Goal: Task Accomplishment & Management: Use online tool/utility

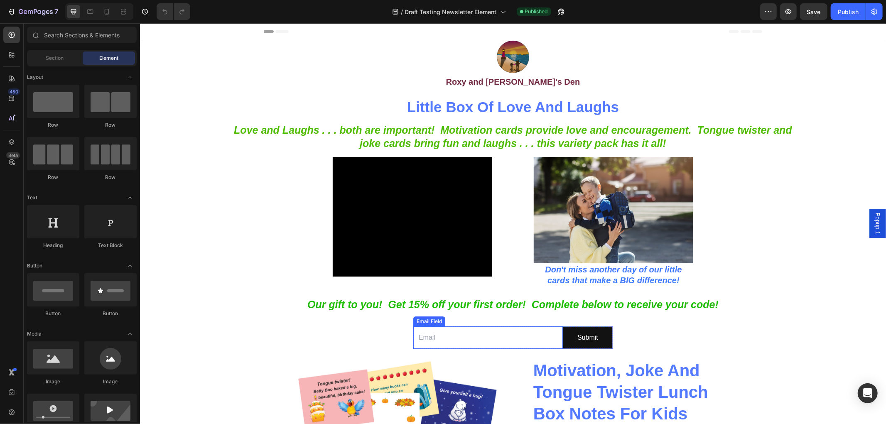
click at [483, 338] on input "email" at bounding box center [488, 337] width 150 height 23
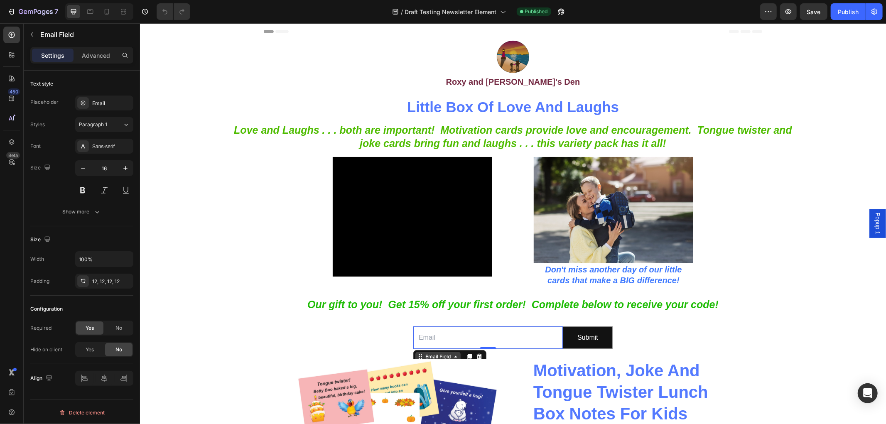
click at [431, 356] on div "Email Field" at bounding box center [437, 356] width 29 height 7
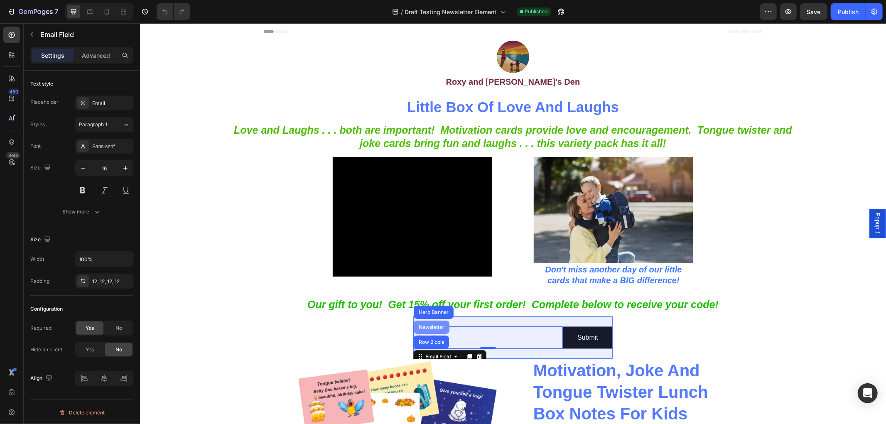
click at [427, 324] on div "Newsletter" at bounding box center [431, 326] width 29 height 5
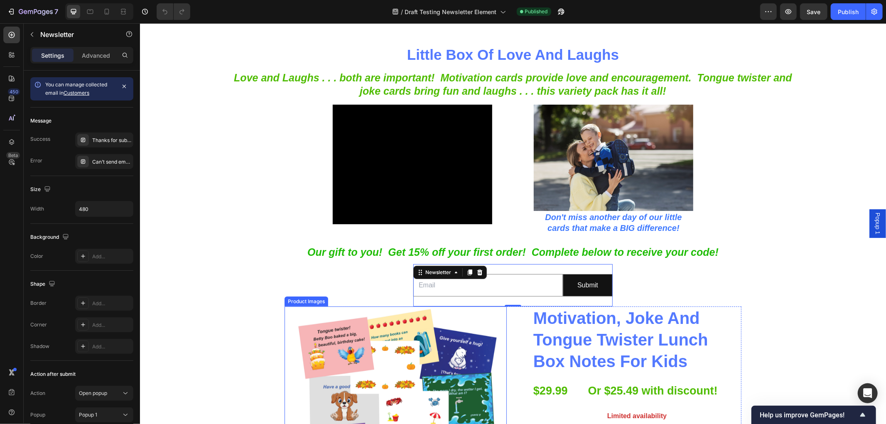
scroll to position [92, 0]
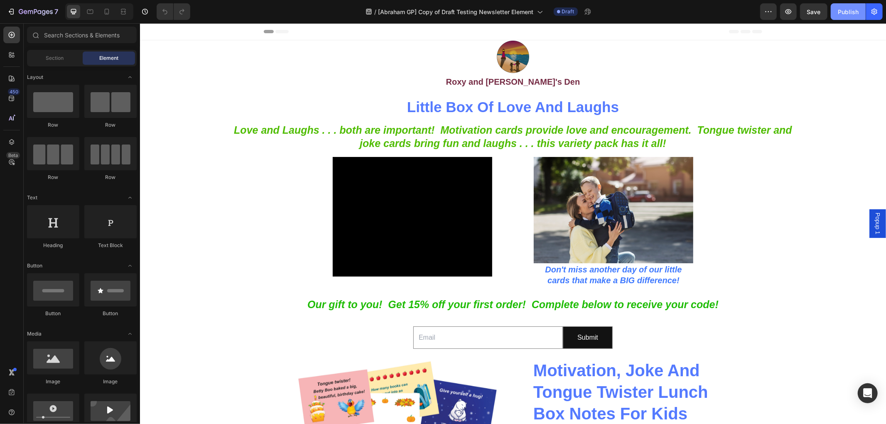
click at [844, 13] on div "Publish" at bounding box center [848, 11] width 21 height 9
click at [559, 325] on div "Email Field Submit Submit Button Row Newsletter" at bounding box center [512, 337] width 199 height 43
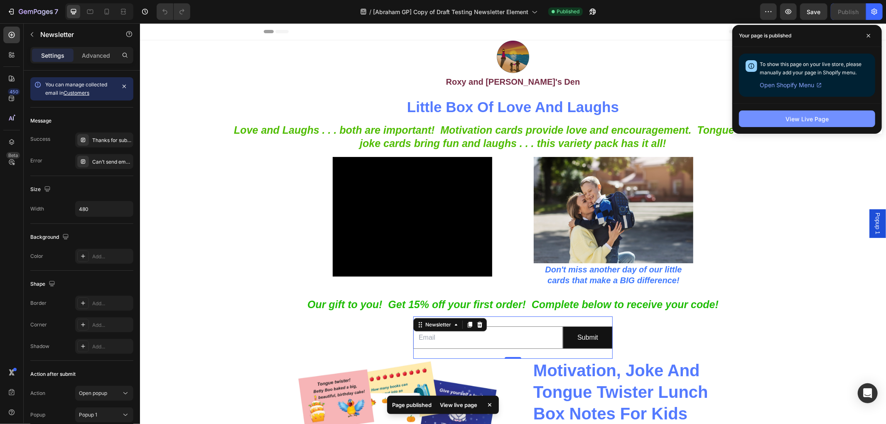
click at [770, 116] on button "View Live Page" at bounding box center [807, 118] width 136 height 17
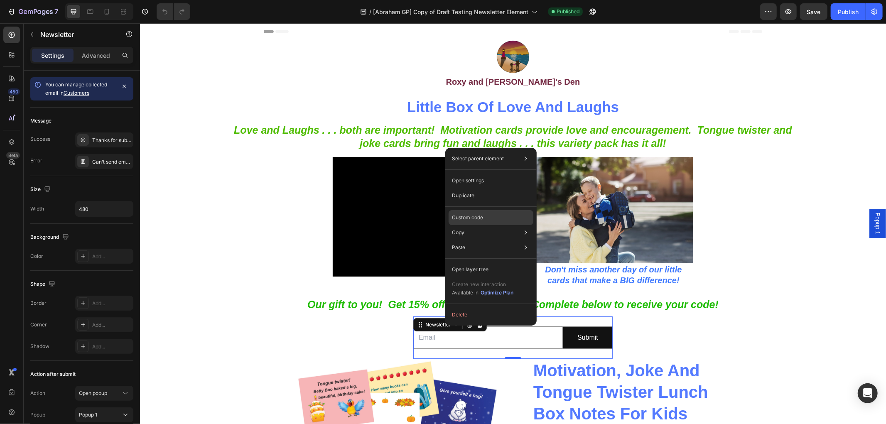
click at [452, 216] on p "Custom code" at bounding box center [467, 217] width 31 height 7
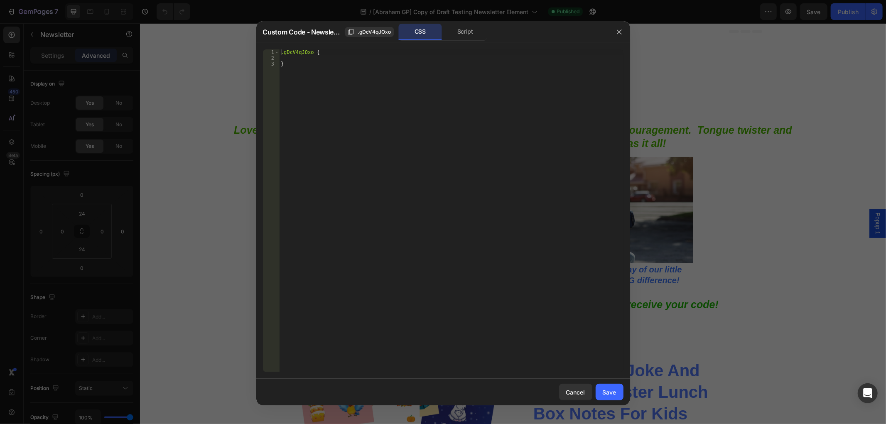
click at [412, 97] on div ".gDcV4qJOxo { }" at bounding box center [451, 216] width 344 height 334
click at [459, 41] on div "Custom Code - Newsletter .gDcV4qJOxo CSS Script" at bounding box center [432, 32] width 352 height 22
click at [463, 42] on div "Custom Code - Newsletter .gDcV4qJOxo CSS Script" at bounding box center [432, 32] width 352 height 22
click at [462, 30] on div "Script" at bounding box center [466, 32] width 44 height 17
type textarea "//const currentElement = document.getElementsByClassName('gDcV4qJOxo');"
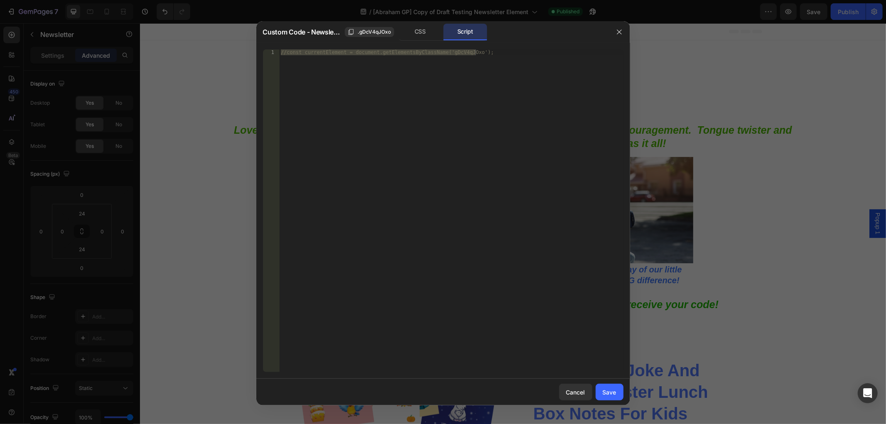
click at [434, 97] on div "//const currentElement = document.getElementsByClassName('gDcV4qJOxo');" at bounding box center [451, 210] width 344 height 323
paste textarea "}); </script>"
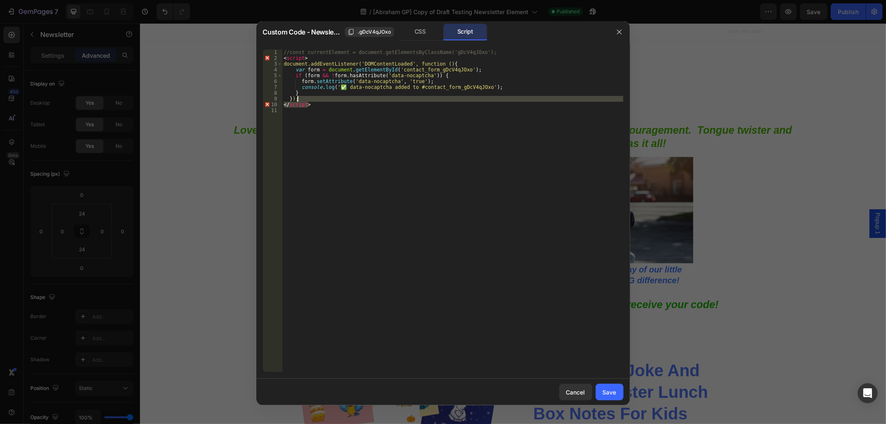
drag, startPoint x: 333, startPoint y: 104, endPoint x: 332, endPoint y: 98, distance: 5.4
click at [332, 98] on div "//const currentElement = document.getElementsByClassName('gDcV4qJOxo'); < scrip…" at bounding box center [452, 216] width 341 height 334
drag, startPoint x: 312, startPoint y: 57, endPoint x: 280, endPoint y: 56, distance: 32.8
click at [280, 56] on div "}); 1 2 3 4 5 6 7 8 9 10 //const currentElement = document.getElementsByClassNa…" at bounding box center [443, 210] width 361 height 323
type textarea "<script>"
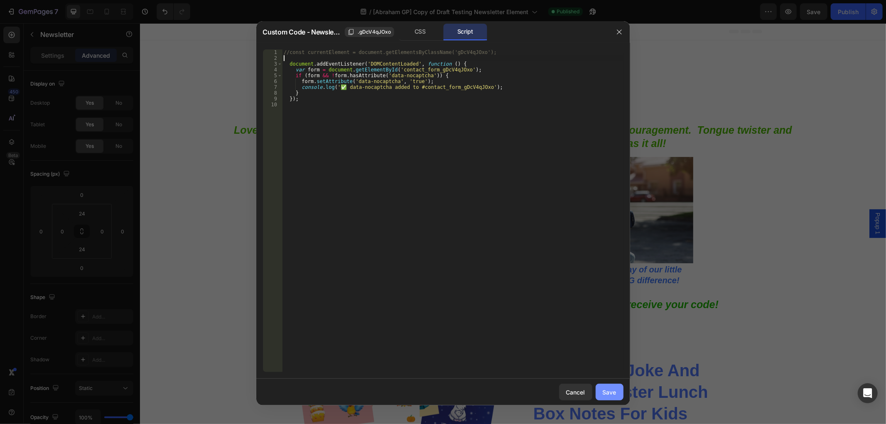
click at [605, 391] on div "Save" at bounding box center [610, 392] width 14 height 9
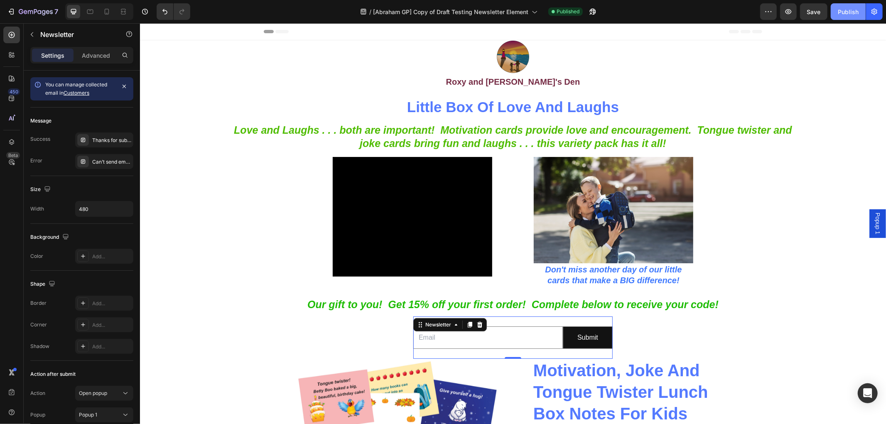
click at [847, 11] on div "Publish" at bounding box center [848, 11] width 21 height 9
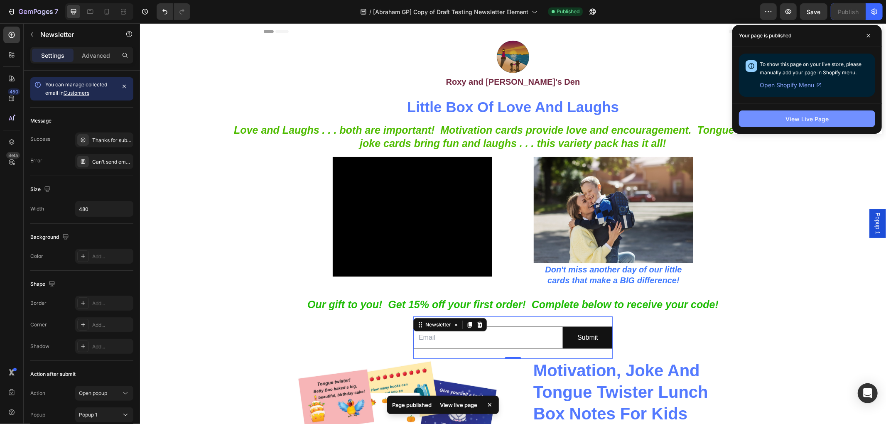
click at [809, 119] on div "View Live Page" at bounding box center [807, 119] width 43 height 9
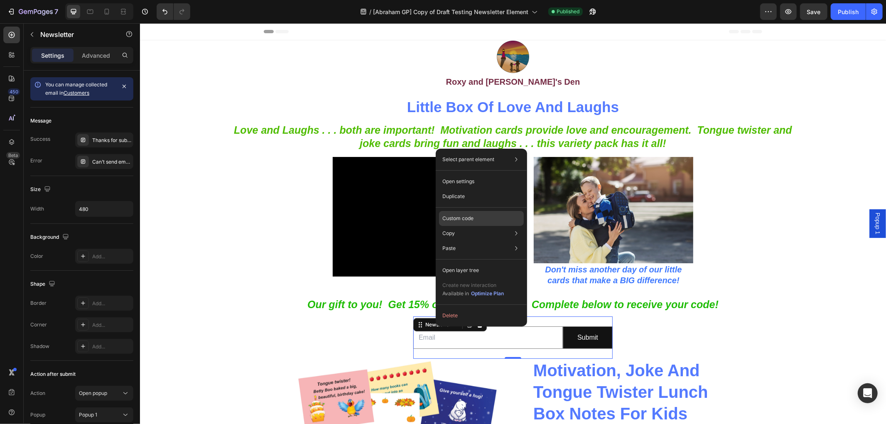
click at [458, 217] on p "Custom code" at bounding box center [457, 218] width 31 height 7
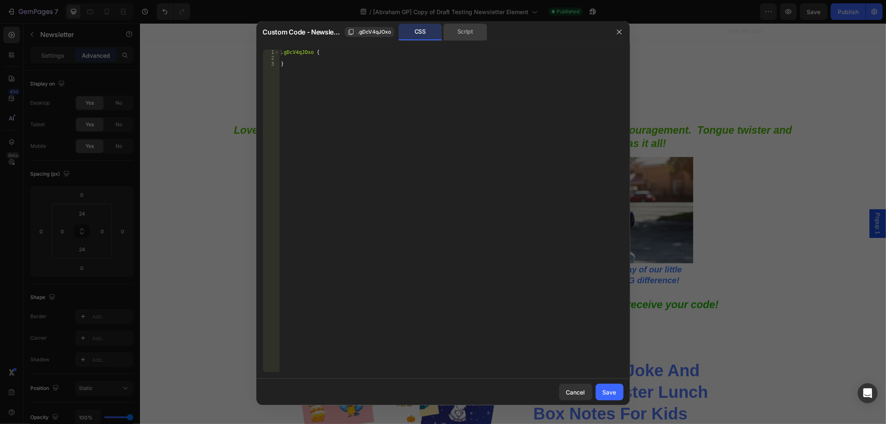
click at [460, 32] on div "Script" at bounding box center [466, 32] width 44 height 17
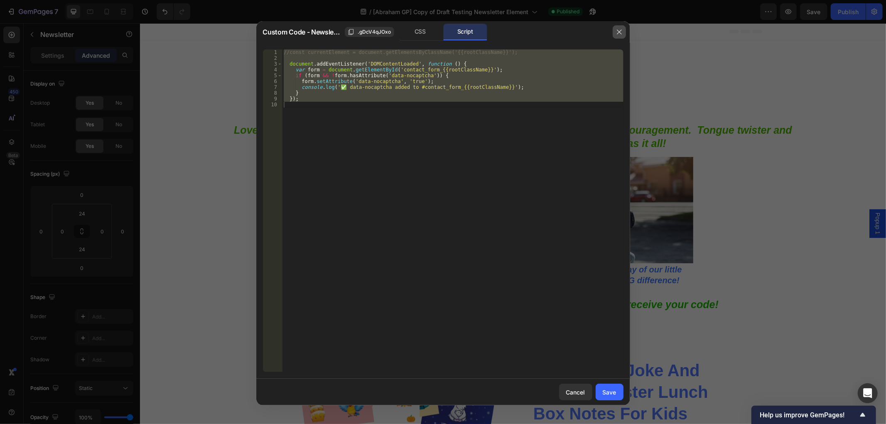
click at [618, 34] on icon "button" at bounding box center [619, 32] width 7 height 7
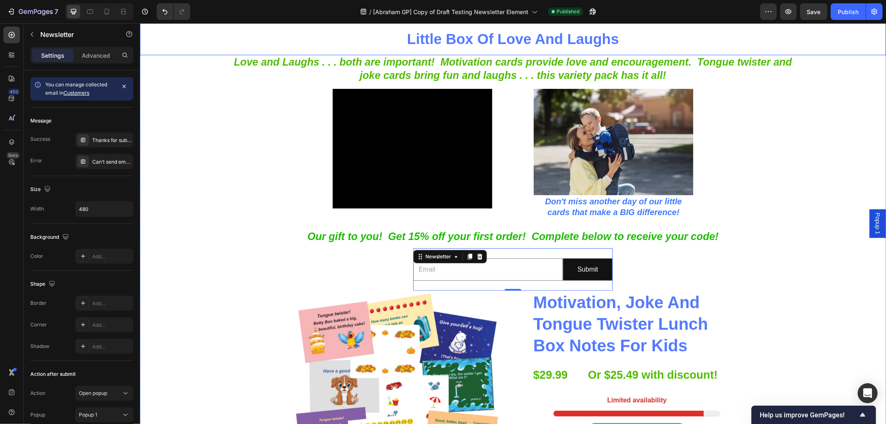
scroll to position [92, 0]
